Goal: Task Accomplishment & Management: Manage account settings

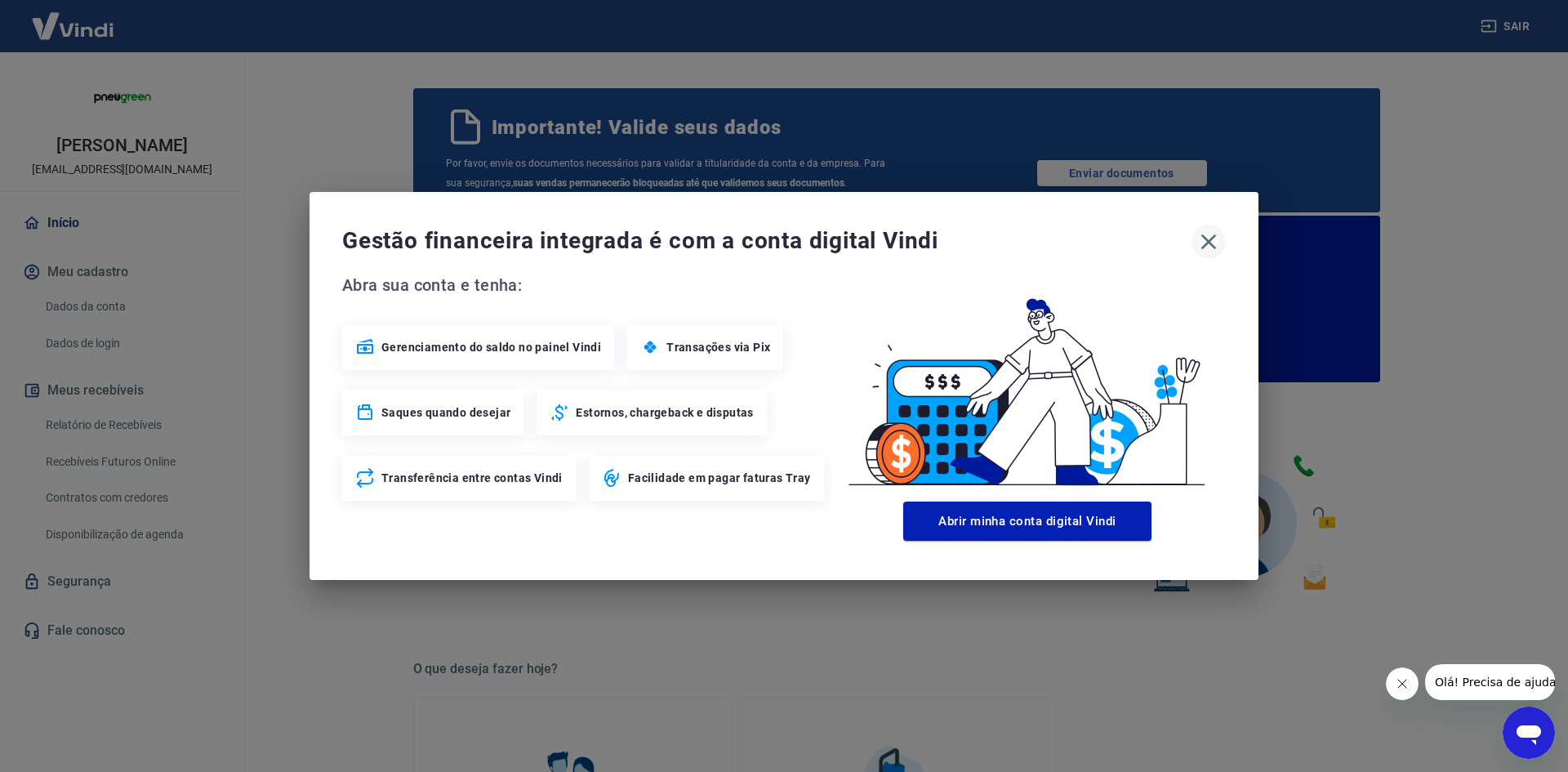
click at [1211, 245] on icon "button" at bounding box center [1208, 242] width 15 height 15
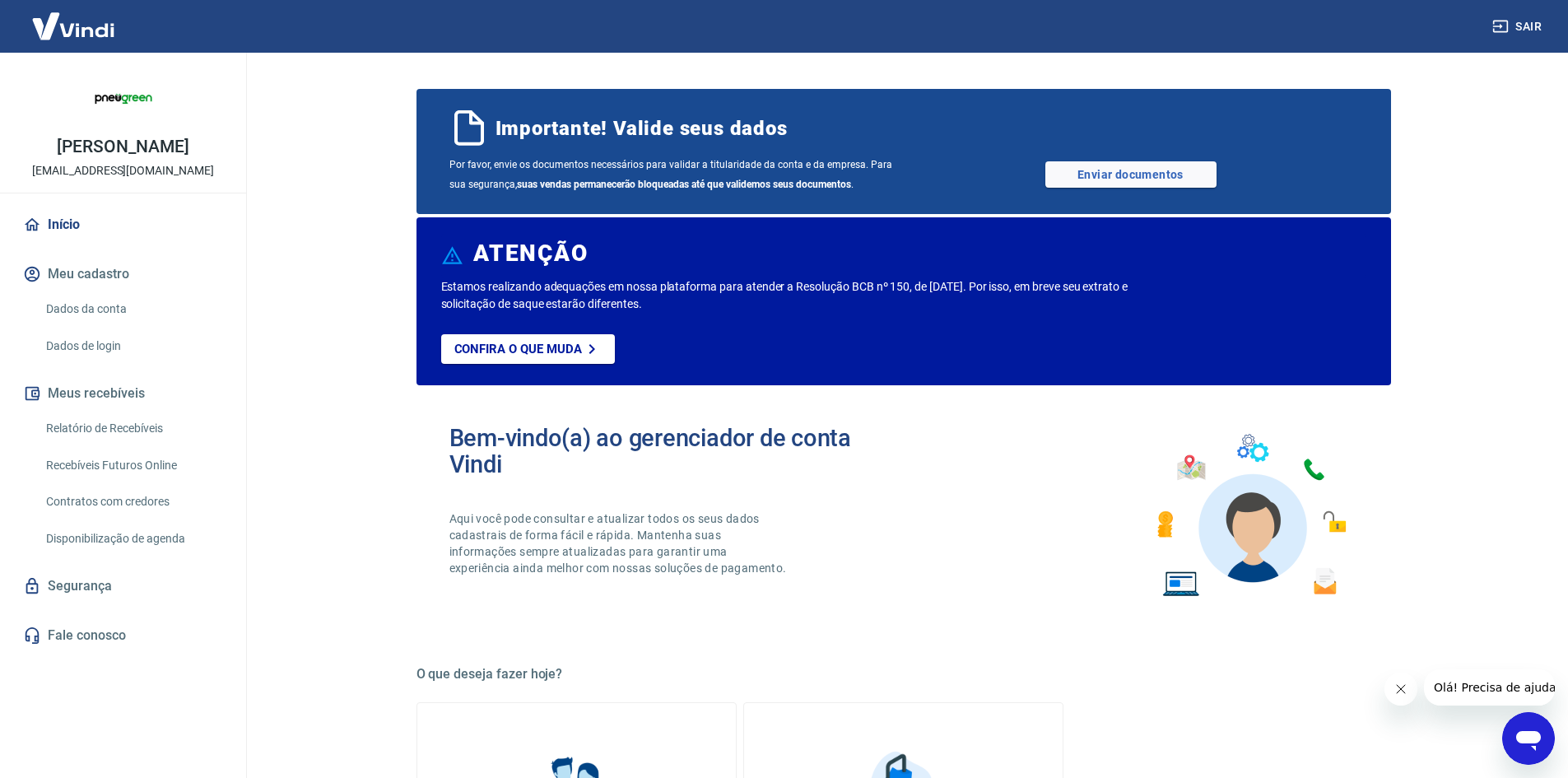
click at [63, 313] on link "Dados da conta" at bounding box center [133, 309] width 187 height 33
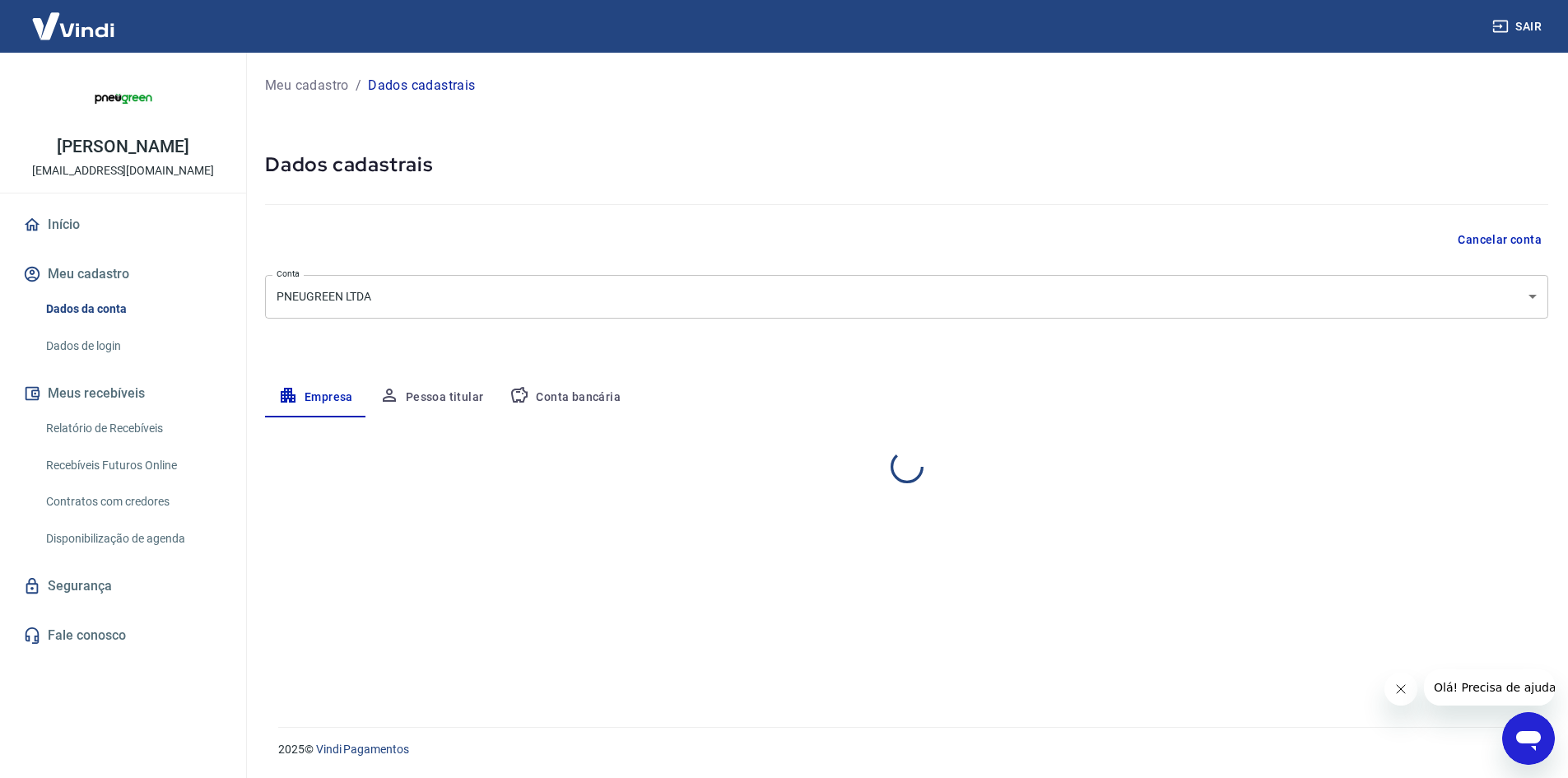
click at [64, 276] on button "Meu cadastro" at bounding box center [123, 274] width 207 height 36
select select "MG"
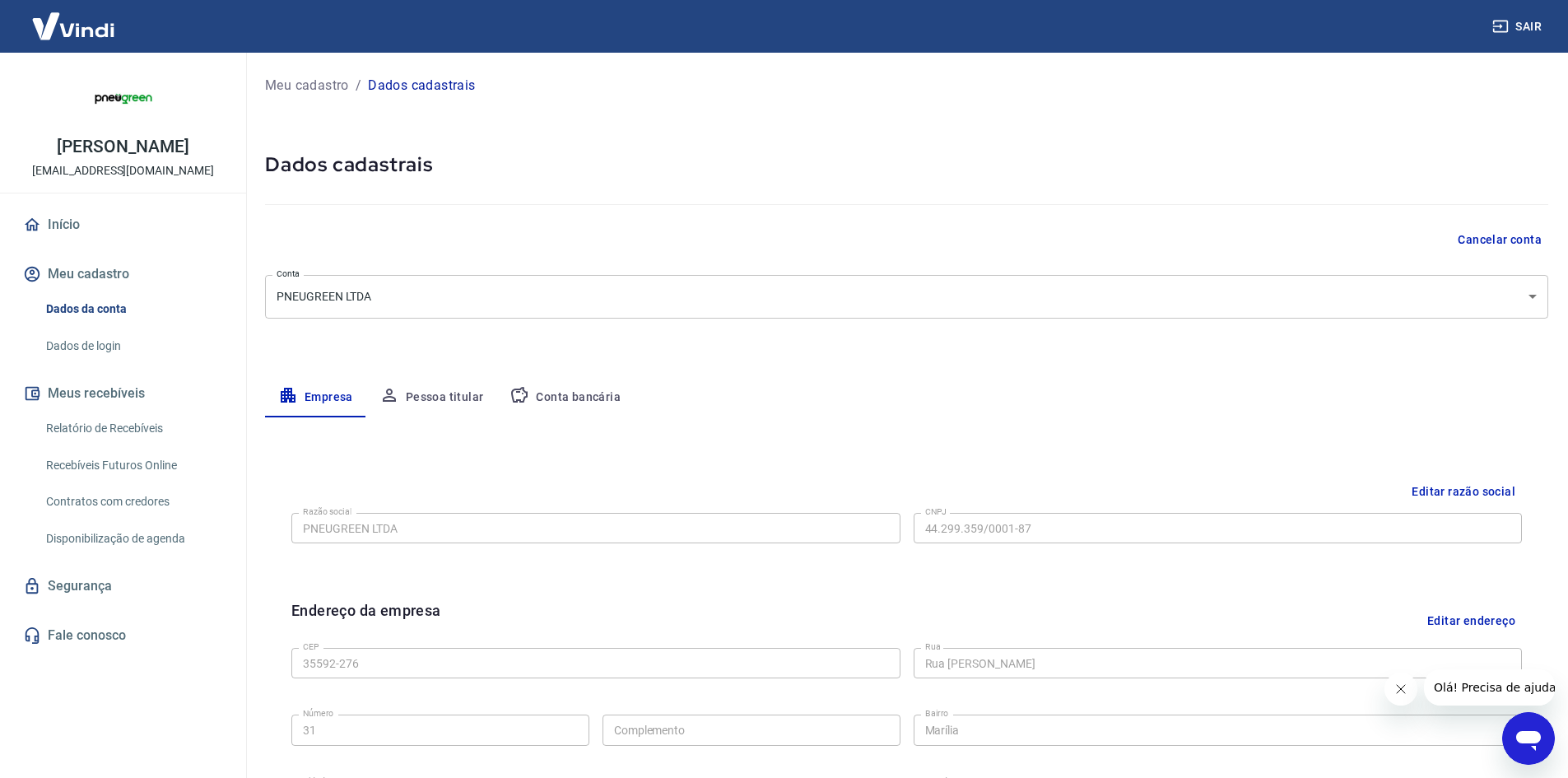
click at [64, 276] on button "Meu cadastro" at bounding box center [123, 274] width 207 height 36
click at [111, 477] on link "Recebíveis Futuros Online" at bounding box center [133, 465] width 187 height 33
